Goal: Task Accomplishment & Management: Manage account settings

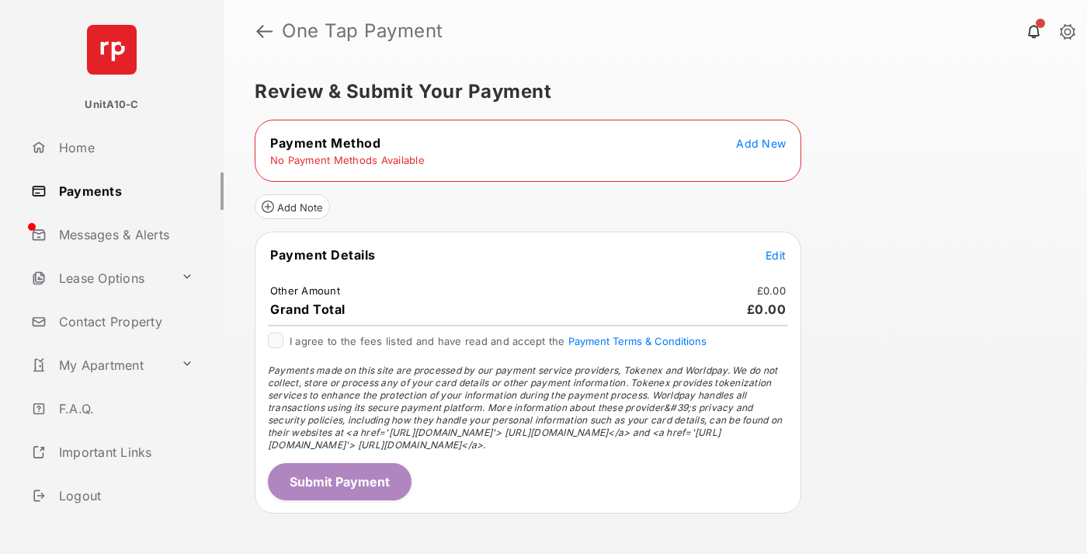
click at [761, 143] on span "Add New" at bounding box center [761, 143] width 50 height 13
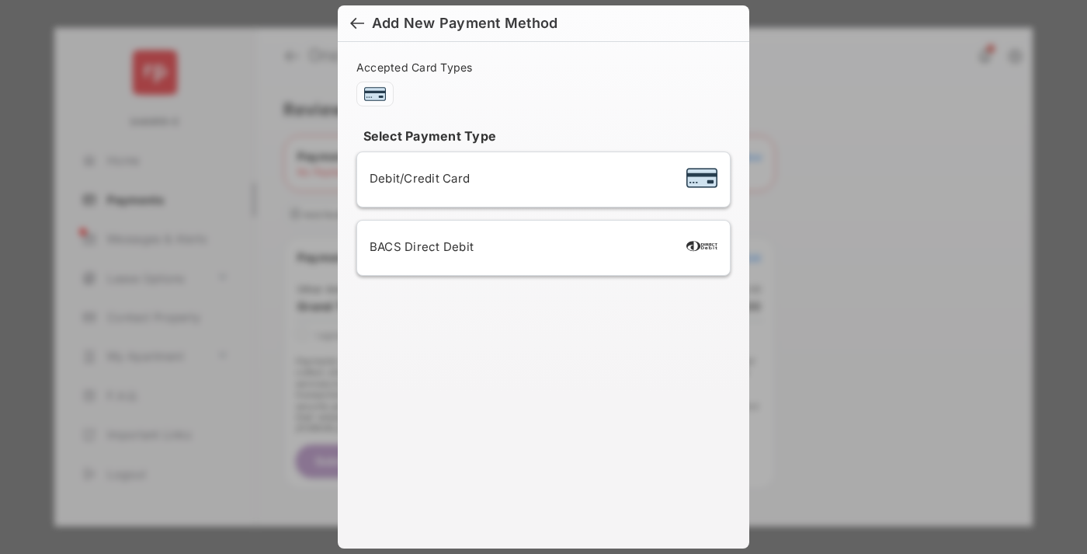
click at [415, 178] on span "Debit/Credit Card" at bounding box center [420, 178] width 100 height 15
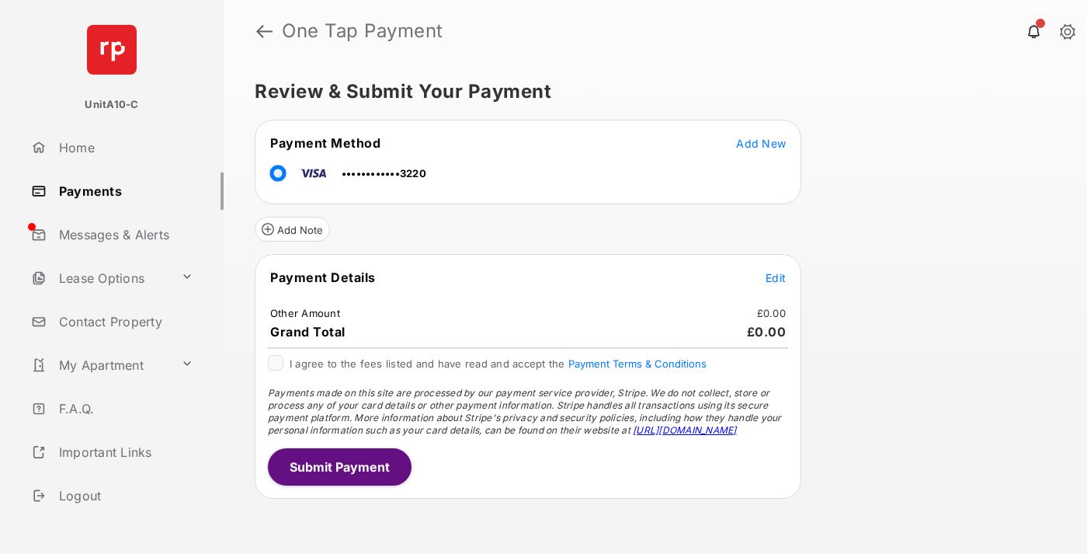
click at [776, 277] on span "Edit" at bounding box center [775, 277] width 20 height 13
click at [338, 466] on button "Submit Payment" at bounding box center [340, 466] width 144 height 37
